Goal: Task Accomplishment & Management: Complete application form

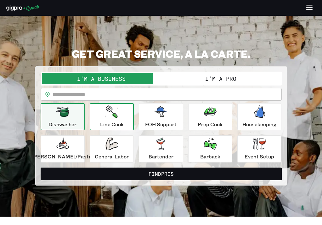
click at [114, 117] on icon "button" at bounding box center [112, 111] width 12 height 13
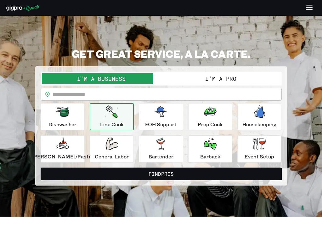
click at [230, 75] on button "I'm a Pro" at bounding box center [220, 78] width 119 height 11
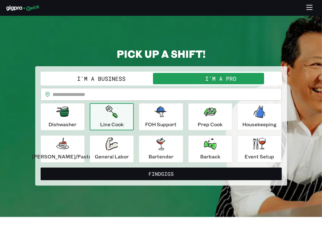
click at [122, 123] on p "Line Cook" at bounding box center [112, 124] width 24 height 8
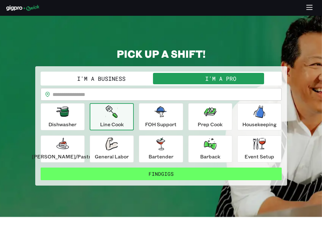
click at [143, 174] on button "Find Gigs" at bounding box center [161, 173] width 241 height 13
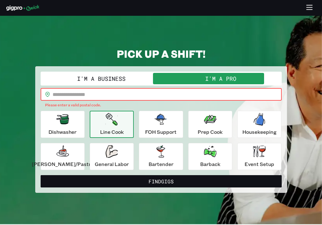
click at [114, 96] on input "text" at bounding box center [167, 94] width 229 height 13
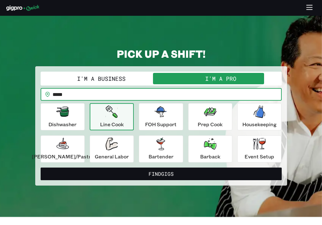
type input "*****"
click at [161, 173] on button "Find Gigs" at bounding box center [161, 173] width 241 height 13
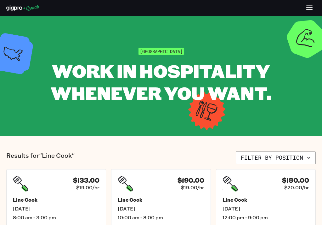
click at [308, 6] on icon "button" at bounding box center [309, 7] width 7 height 7
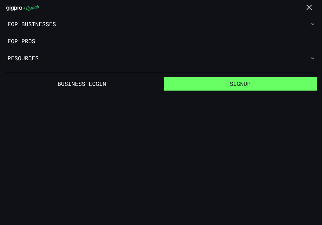
click at [236, 83] on button "Signup" at bounding box center [241, 83] width 154 height 13
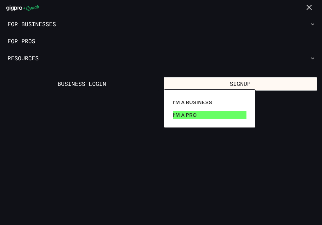
click at [182, 117] on p "I'm a Pro" at bounding box center [185, 115] width 24 height 8
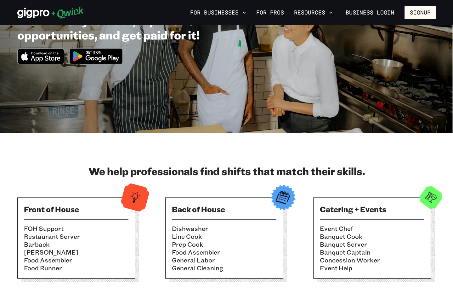
scroll to position [82, 0]
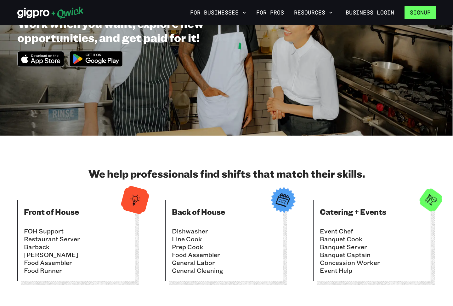
click at [322, 15] on button "Signup" at bounding box center [421, 12] width 32 height 13
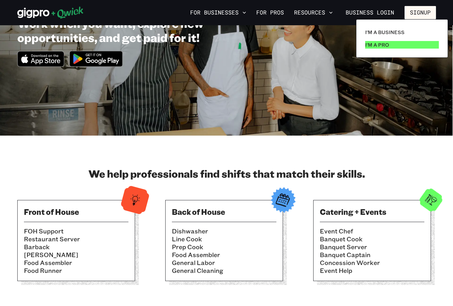
click at [322, 44] on p "I'm a Pro" at bounding box center [378, 45] width 24 height 8
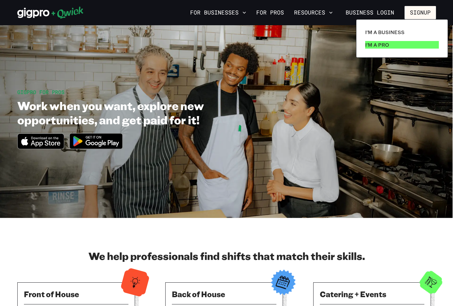
click at [322, 44] on p "I'm a Pro" at bounding box center [378, 45] width 24 height 8
drag, startPoint x: 292, startPoint y: 227, endPoint x: 367, endPoint y: 236, distance: 75.8
click at [322, 224] on div at bounding box center [226, 153] width 453 height 306
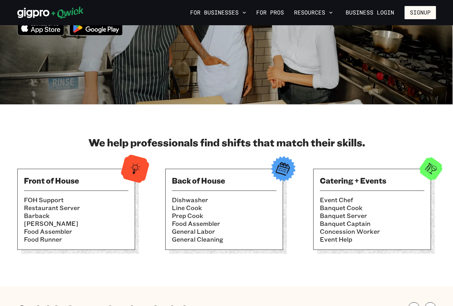
scroll to position [126, 0]
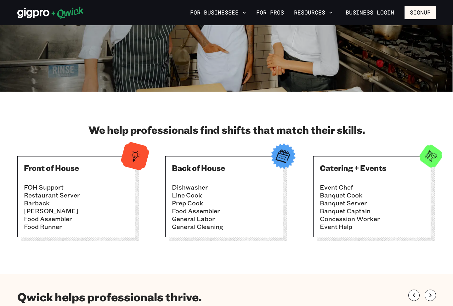
click at [216, 221] on li "General Labor" at bounding box center [224, 219] width 105 height 8
click at [206, 199] on li "Prep Cook" at bounding box center [224, 203] width 105 height 8
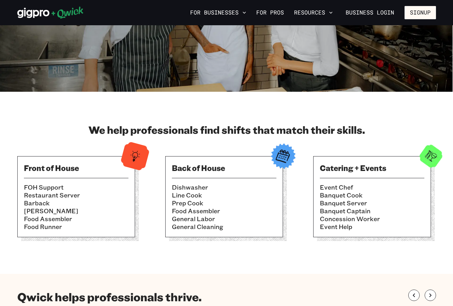
click at [205, 199] on li "Prep Cook" at bounding box center [224, 203] width 105 height 8
click at [289, 150] on img at bounding box center [283, 156] width 31 height 31
